Goal: Task Accomplishment & Management: Complete application form

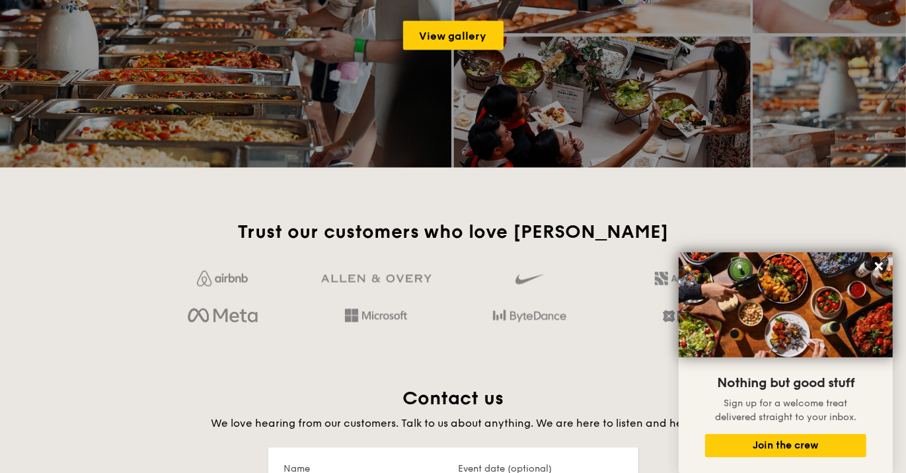
scroll to position [2180, 0]
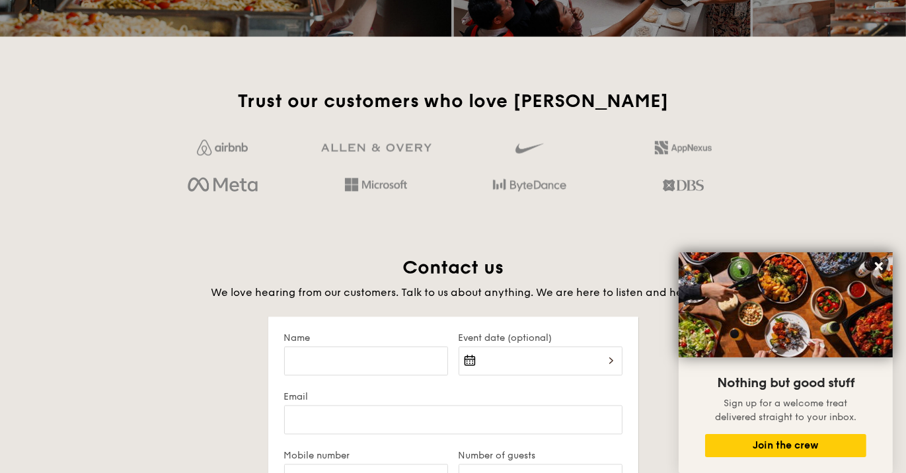
scroll to position [2312, 0]
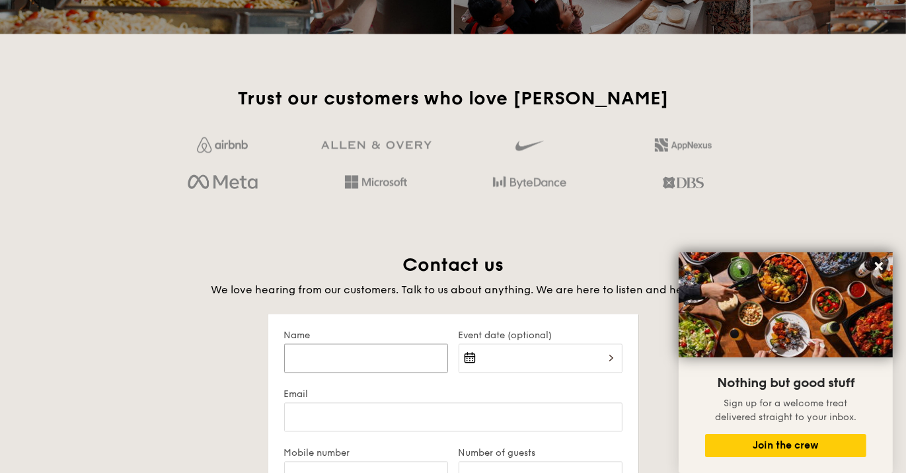
click at [306, 361] on input "Name" at bounding box center [366, 357] width 164 height 29
type input "[PERSON_NAME]"
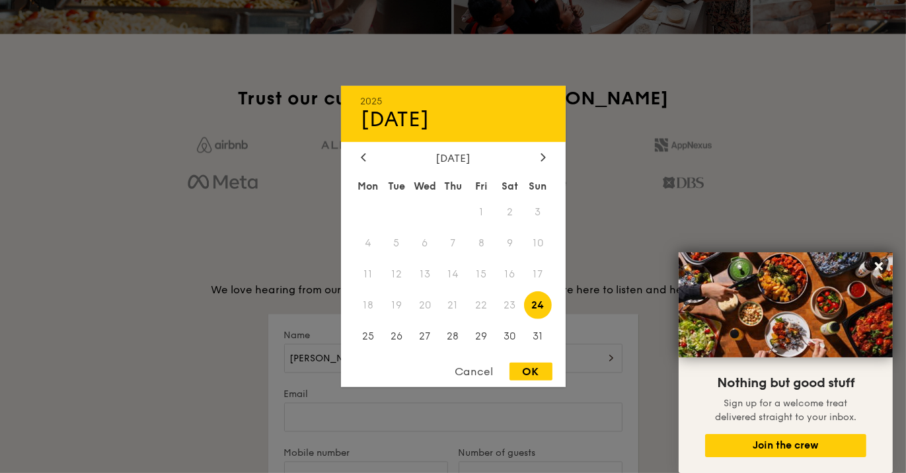
click at [471, 357] on div "2025 Aug [DATE] Tue Wed Thu Fri Sat Sun 1 2 3 4 5 6 7 8 9 10 11 12 13 14 15 16 …" at bounding box center [540, 365] width 164 height 45
click at [451, 335] on span "28" at bounding box center [453, 336] width 28 height 28
click at [531, 375] on div "OK" at bounding box center [530, 372] width 43 height 18
type input "[DATE]"
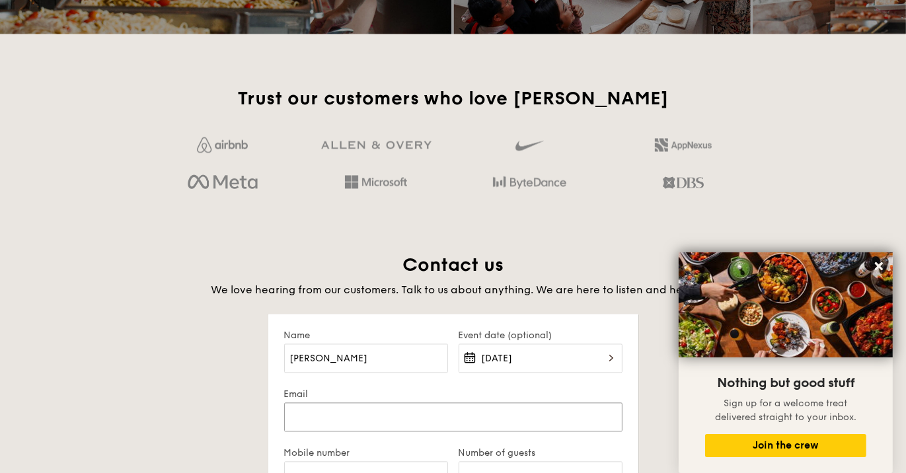
click at [320, 419] on input "Email" at bounding box center [453, 416] width 338 height 29
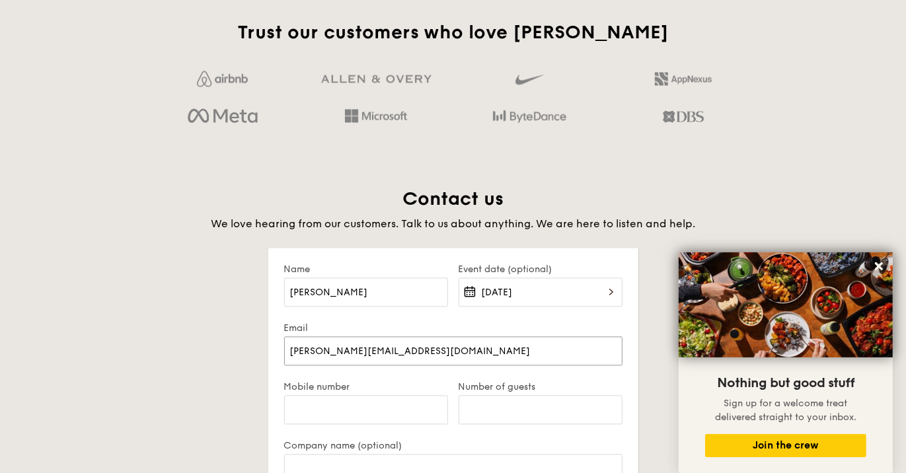
scroll to position [2444, 0]
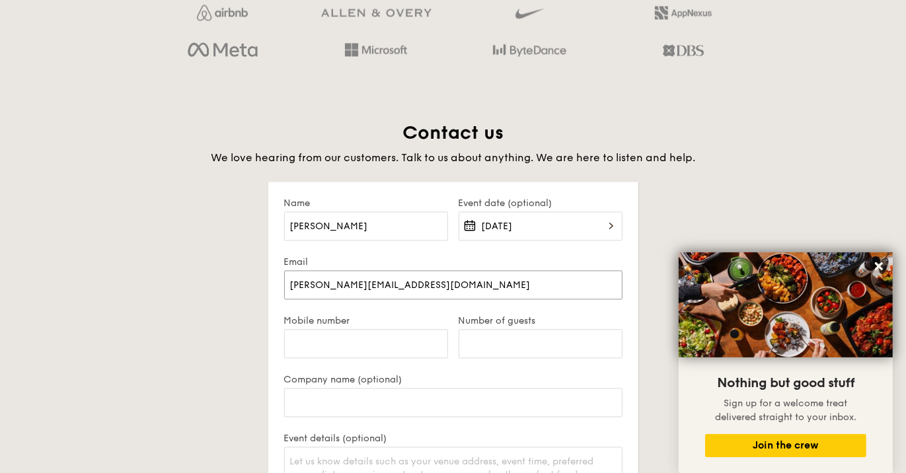
type input "[PERSON_NAME][EMAIL_ADDRESS][DOMAIN_NAME]"
click at [322, 345] on input "Mobile number" at bounding box center [366, 343] width 164 height 29
type input "91846977"
click at [493, 348] on input "Number of guests" at bounding box center [540, 343] width 164 height 29
type input "50"
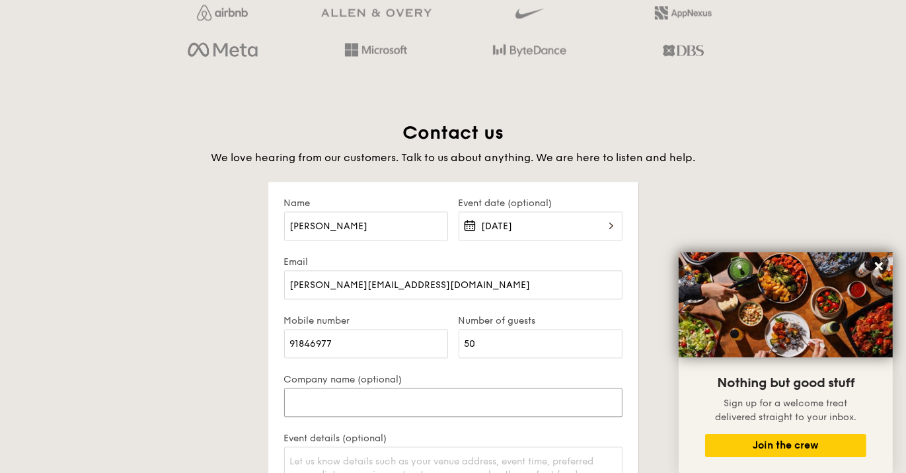
click at [332, 404] on input "Company name (optional)" at bounding box center [453, 402] width 338 height 29
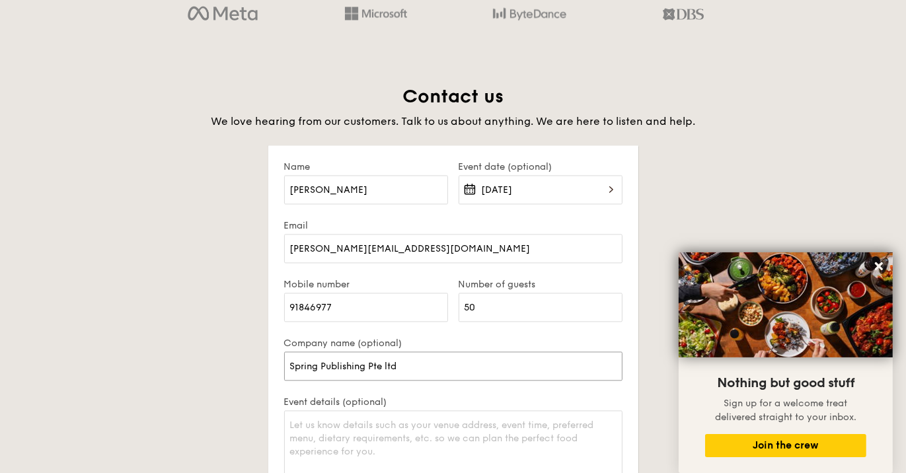
scroll to position [2510, 0]
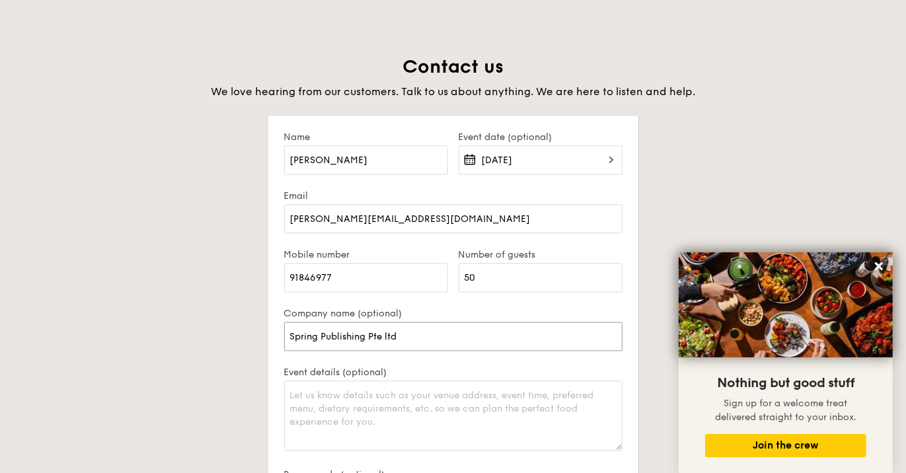
type input "Spring Publishing Pte ltd"
click at [298, 392] on textarea "Event details (optional)" at bounding box center [453, 415] width 338 height 70
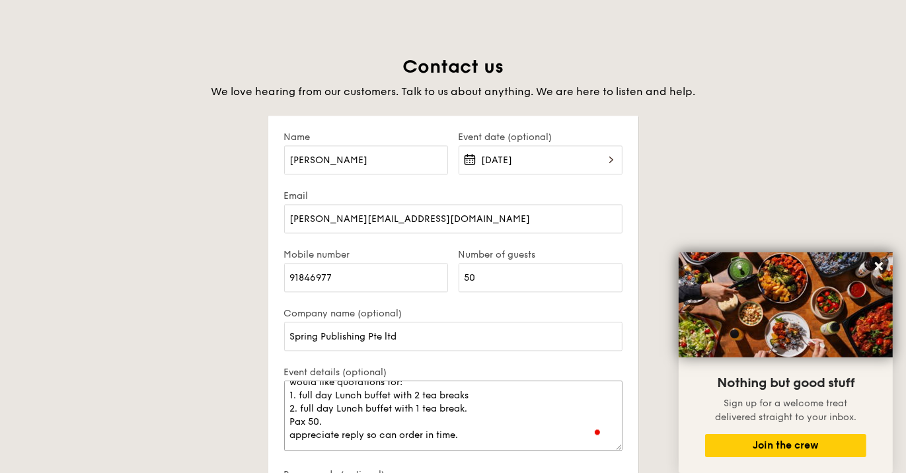
scroll to position [17, 0]
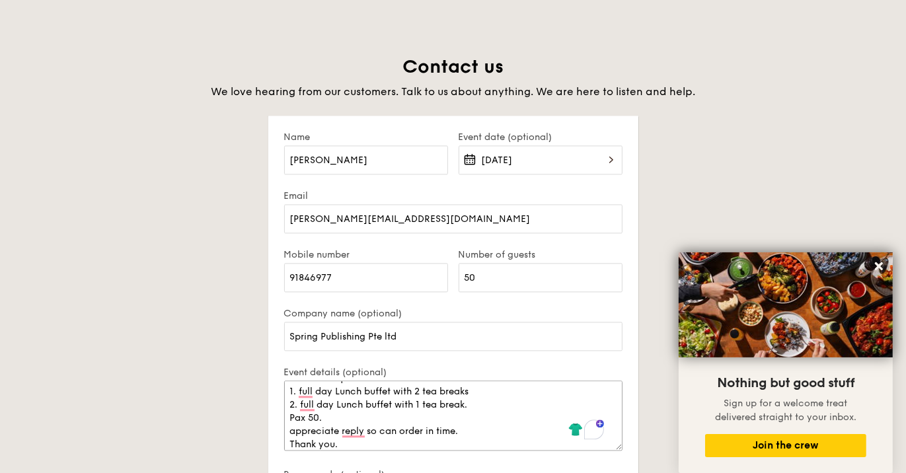
click at [365, 428] on textarea "would like quotations for: 1. full day Lunch buffet with 2 tea breaks 2. full d…" at bounding box center [453, 415] width 338 height 70
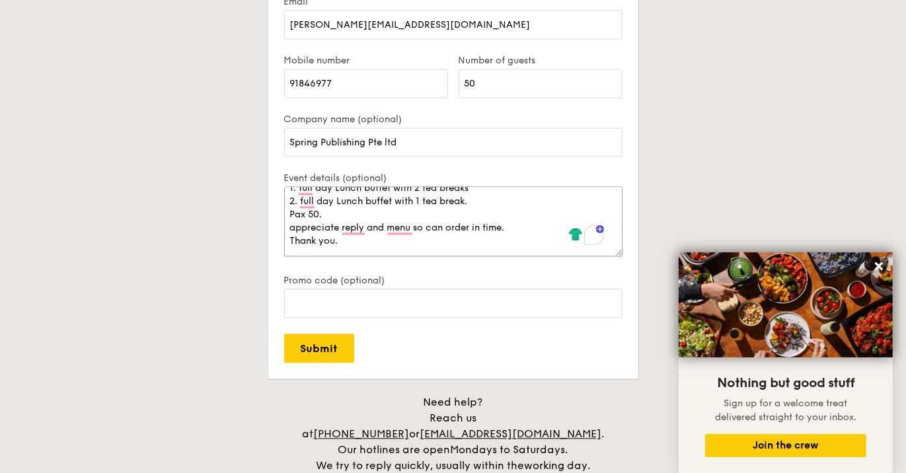
scroll to position [2708, 0]
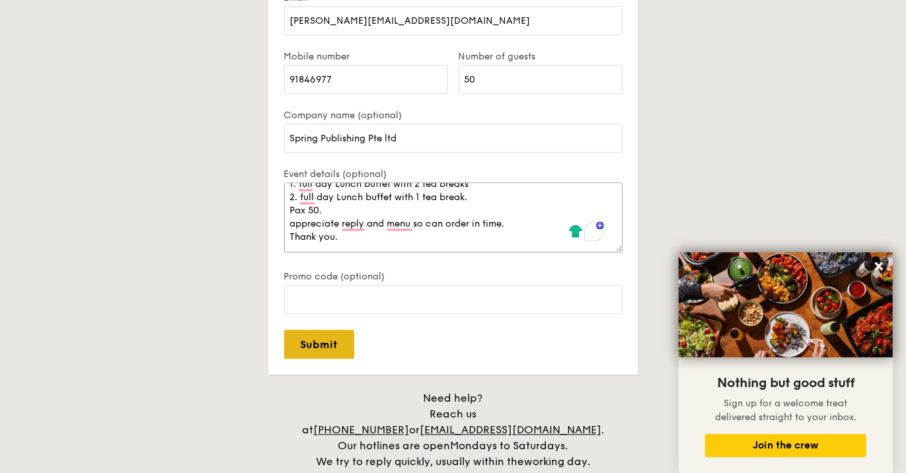
type textarea "would like quotations for: 1. full day Lunch buffet with 2 tea breaks 2. full d…"
click at [327, 345] on input "Submit" at bounding box center [319, 344] width 70 height 29
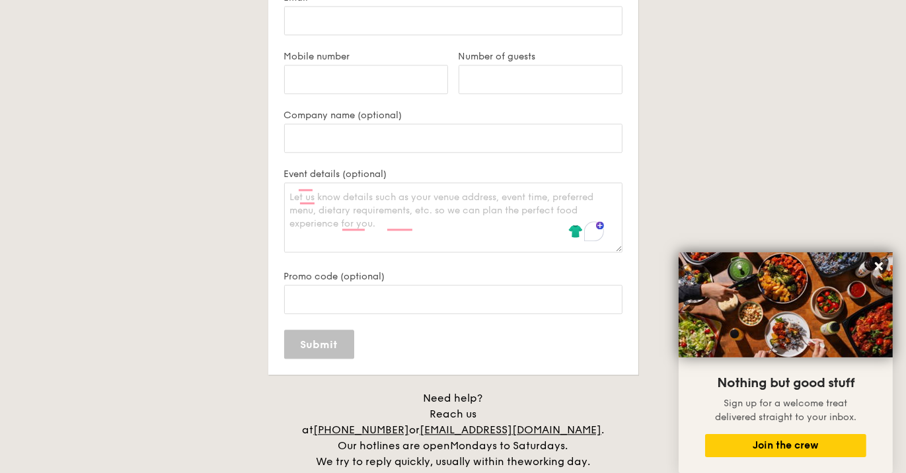
scroll to position [0, 0]
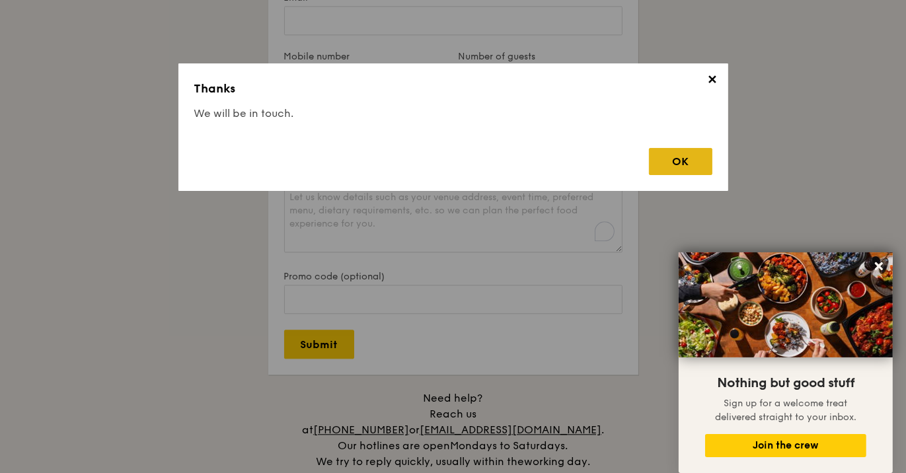
click at [694, 165] on div "OK" at bounding box center [680, 161] width 63 height 27
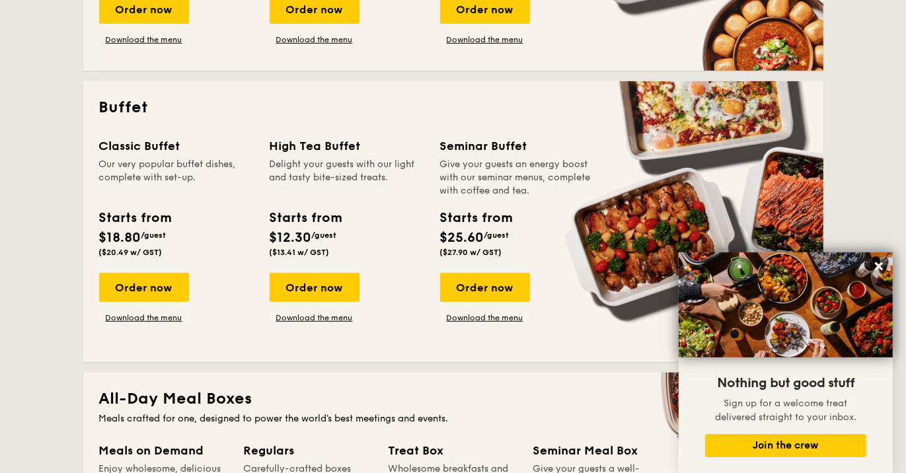
scroll to position [528, 0]
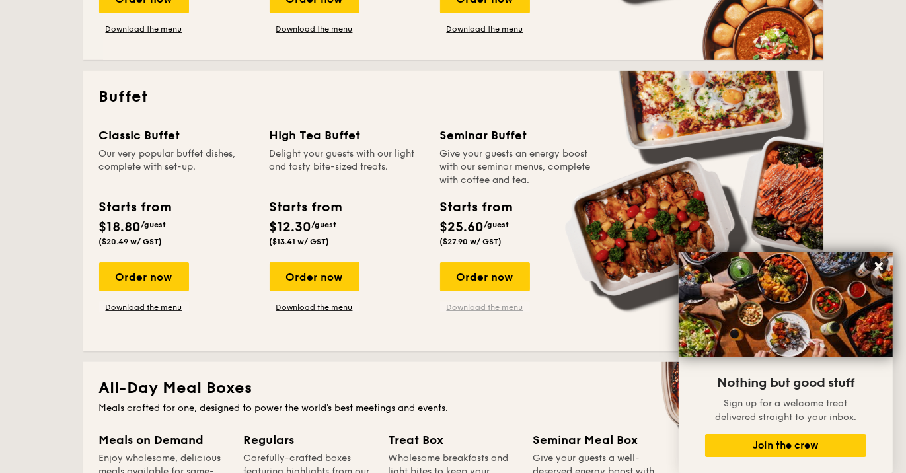
click at [501, 306] on link "Download the menu" at bounding box center [485, 307] width 90 height 11
